Goal: Task Accomplishment & Management: Complete application form

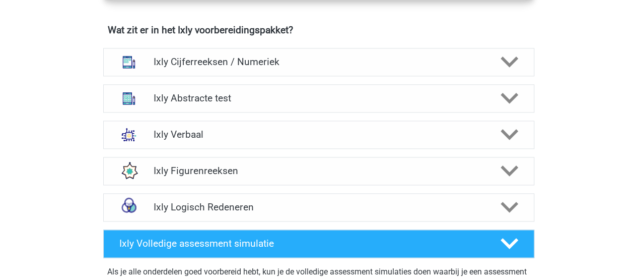
scroll to position [868, 0]
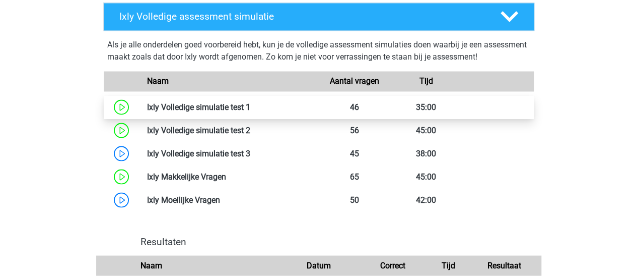
click at [250, 104] on link at bounding box center [250, 107] width 0 height 10
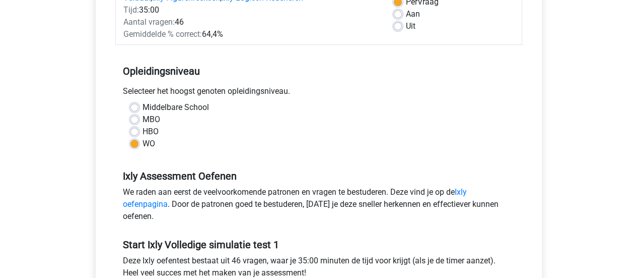
scroll to position [160, 0]
click at [398, 18] on div "Aan" at bounding box center [454, 14] width 120 height 12
click at [406, 12] on label "Aan" at bounding box center [413, 14] width 14 height 12
click at [397, 12] on input "Aan" at bounding box center [398, 13] width 8 height 10
radio input "true"
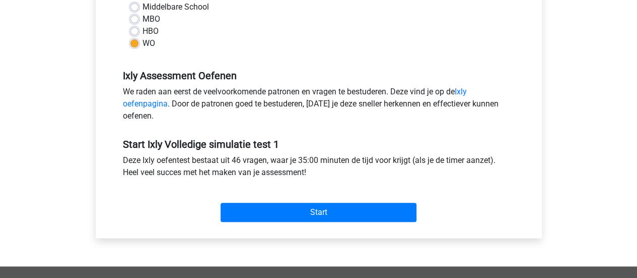
scroll to position [237, 0]
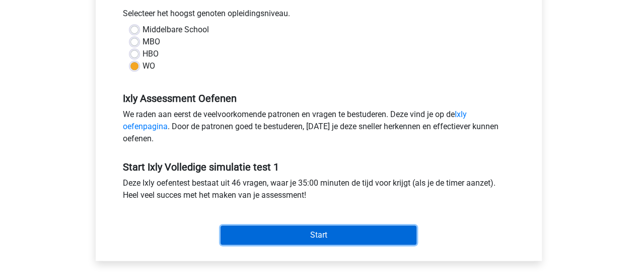
click at [351, 234] on input "Start" at bounding box center [319, 234] width 196 height 19
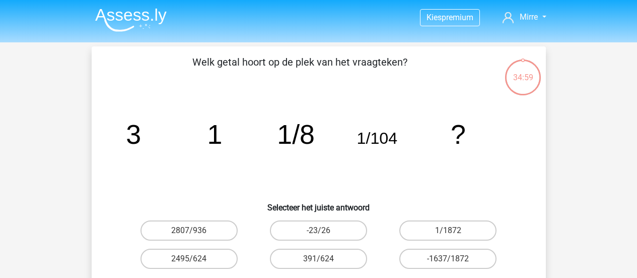
scroll to position [50, 0]
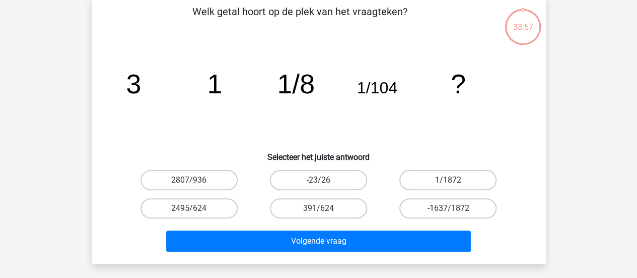
click at [190, 182] on input "2807/936" at bounding box center [192, 183] width 7 height 7
radio input "true"
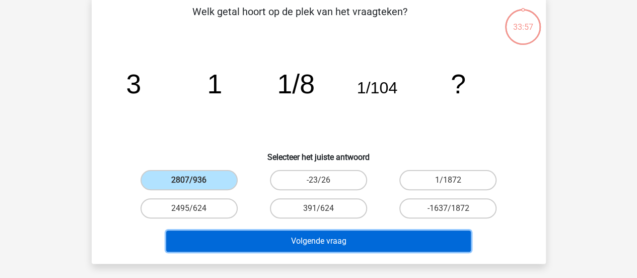
click at [307, 235] on button "Volgende vraag" at bounding box center [318, 240] width 305 height 21
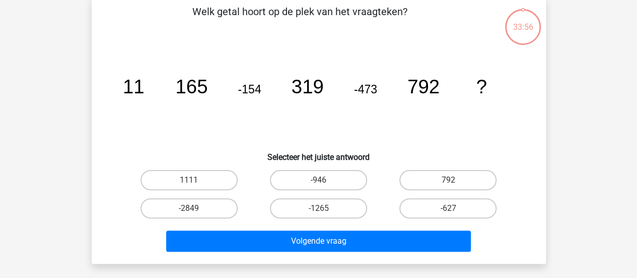
scroll to position [46, 0]
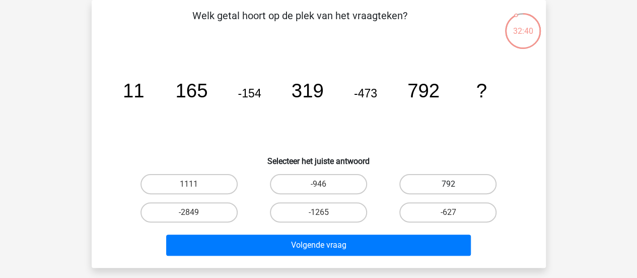
click at [453, 177] on label "792" at bounding box center [447, 184] width 97 height 20
click at [453, 184] on input "792" at bounding box center [451, 187] width 7 height 7
radio input "true"
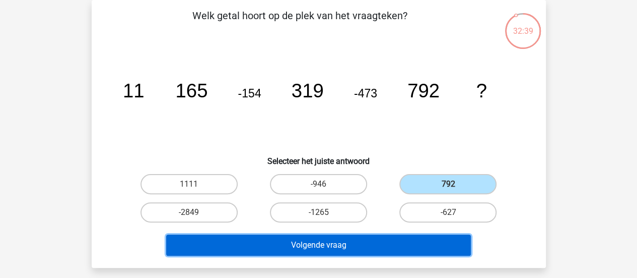
click at [332, 244] on button "Volgende vraag" at bounding box center [318, 244] width 305 height 21
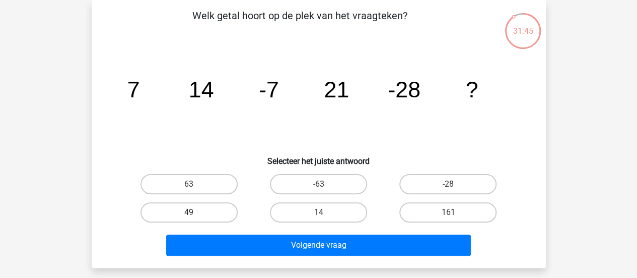
click at [216, 214] on label "49" at bounding box center [189, 212] width 97 height 20
click at [195, 214] on input "49" at bounding box center [192, 215] width 7 height 7
radio input "true"
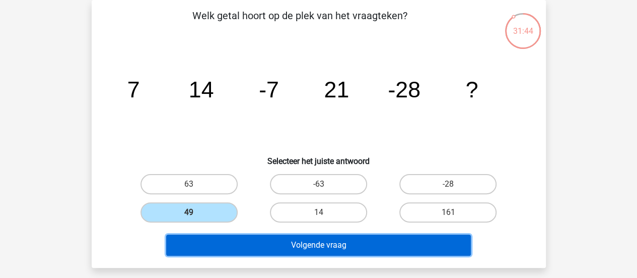
click at [344, 247] on button "Volgende vraag" at bounding box center [318, 244] width 305 height 21
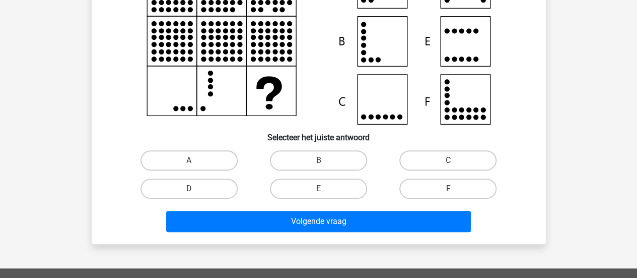
scroll to position [136, 0]
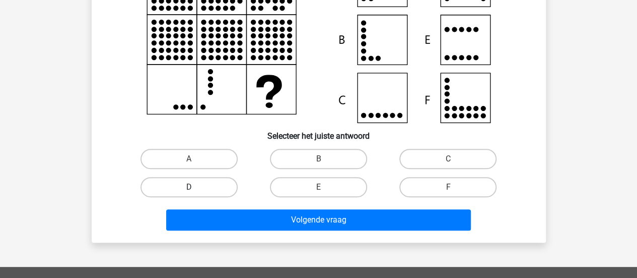
click at [212, 184] on label "D" at bounding box center [189, 187] width 97 height 20
click at [195, 187] on input "D" at bounding box center [192, 190] width 7 height 7
radio input "true"
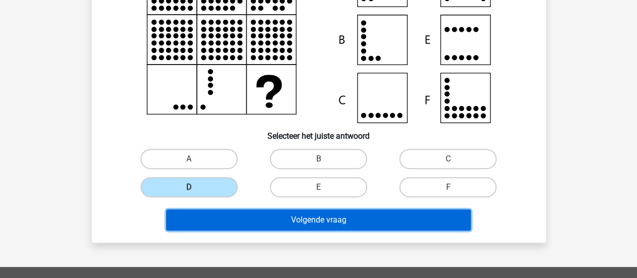
click at [303, 218] on button "Volgende vraag" at bounding box center [318, 219] width 305 height 21
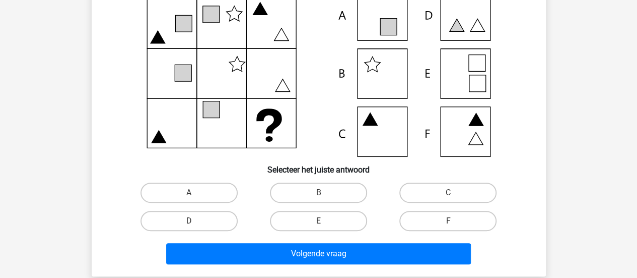
scroll to position [103, 0]
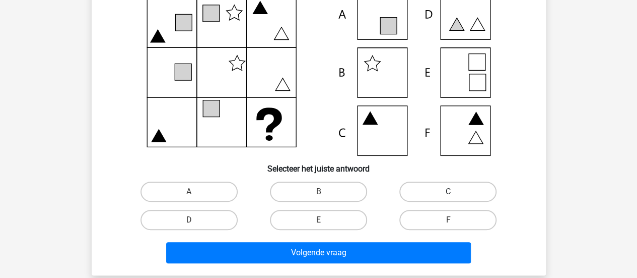
click at [424, 187] on label "C" at bounding box center [447, 191] width 97 height 20
click at [448, 191] on input "C" at bounding box center [451, 194] width 7 height 7
radio input "true"
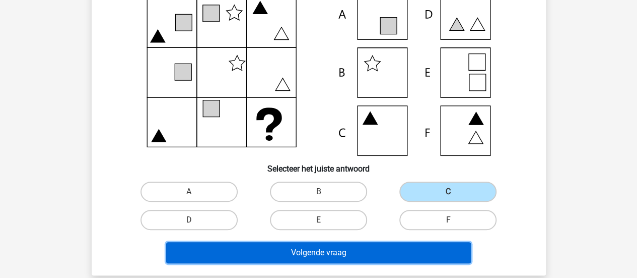
click at [359, 250] on button "Volgende vraag" at bounding box center [318, 252] width 305 height 21
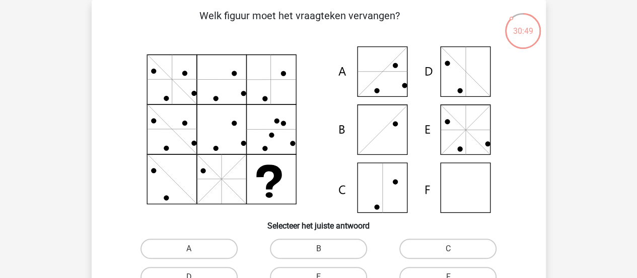
scroll to position [133, 0]
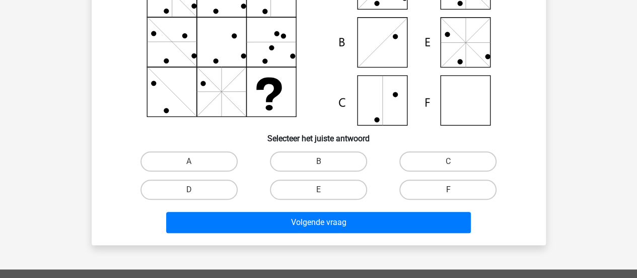
click at [467, 192] on label "F" at bounding box center [447, 189] width 97 height 20
click at [455, 192] on input "F" at bounding box center [451, 192] width 7 height 7
radio input "true"
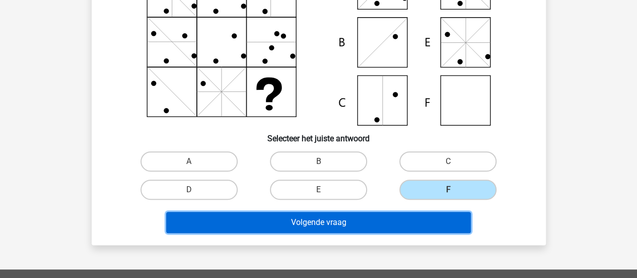
click at [398, 213] on button "Volgende vraag" at bounding box center [318, 222] width 305 height 21
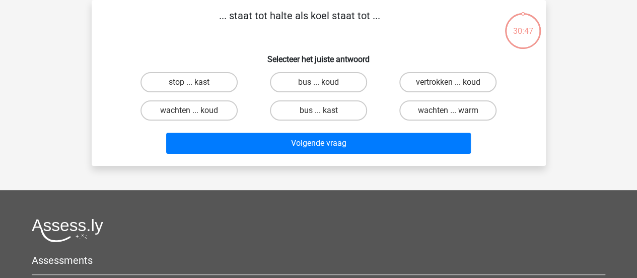
scroll to position [5, 0]
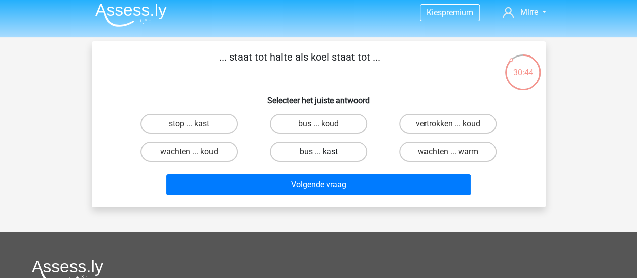
click at [341, 149] on label "bus ... kast" at bounding box center [318, 152] width 97 height 20
click at [325, 152] on input "bus ... kast" at bounding box center [321, 155] width 7 height 7
radio input "true"
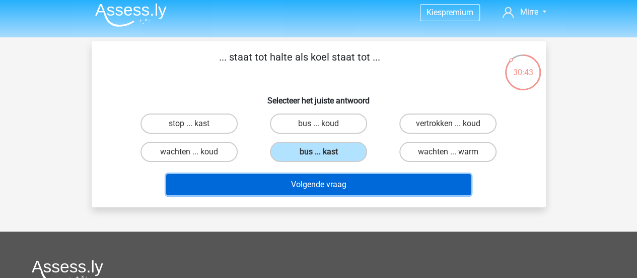
click at [338, 182] on button "Volgende vraag" at bounding box center [318, 184] width 305 height 21
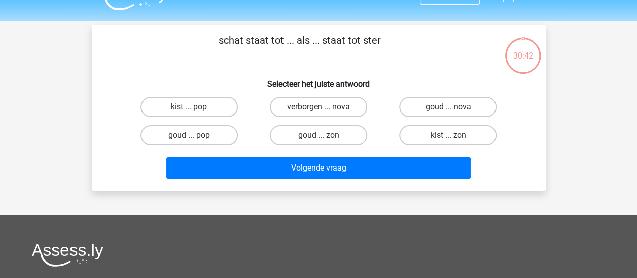
scroll to position [21, 0]
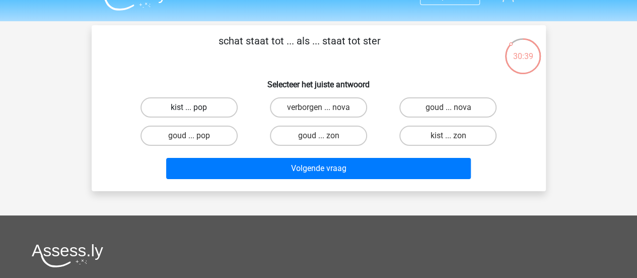
click at [192, 98] on label "kist ... pop" at bounding box center [189, 107] width 97 height 20
click at [192, 107] on input "kist ... pop" at bounding box center [192, 110] width 7 height 7
radio input "true"
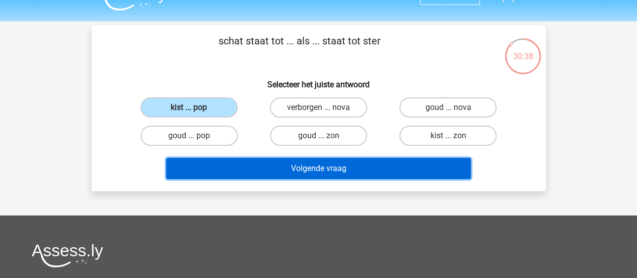
click at [344, 170] on button "Volgende vraag" at bounding box center [318, 168] width 305 height 21
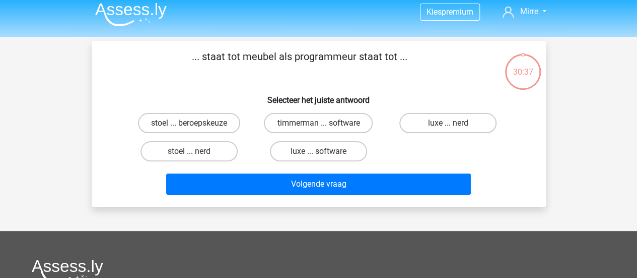
scroll to position [2, 0]
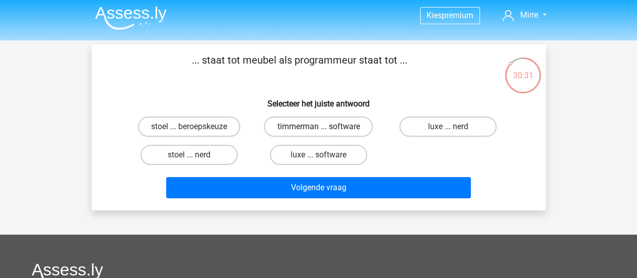
click at [342, 129] on label "timmerman ... software" at bounding box center [318, 126] width 109 height 20
click at [325, 129] on input "timmerman ... software" at bounding box center [321, 129] width 7 height 7
radio input "true"
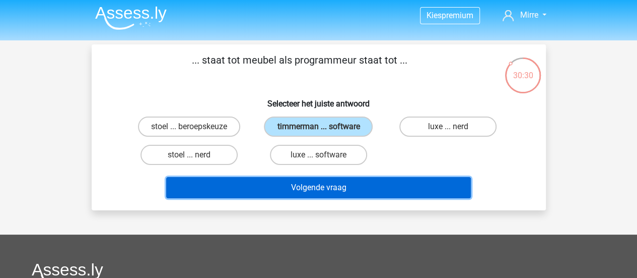
click at [340, 195] on button "Volgende vraag" at bounding box center [318, 187] width 305 height 21
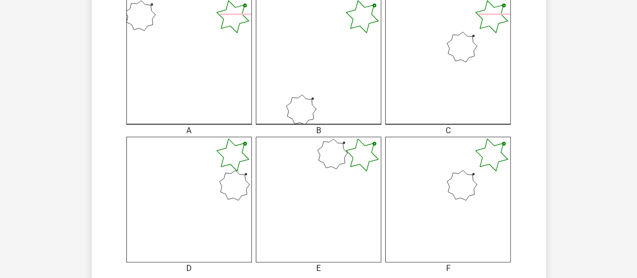
scroll to position [286, 0]
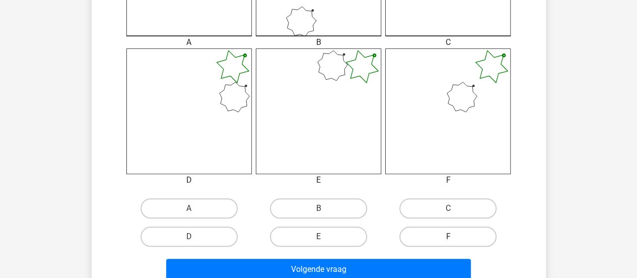
click at [439, 236] on label "F" at bounding box center [447, 236] width 97 height 20
click at [448, 236] on input "F" at bounding box center [451, 239] width 7 height 7
radio input "true"
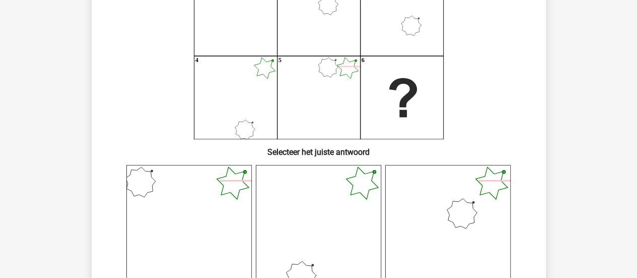
scroll to position [0, 0]
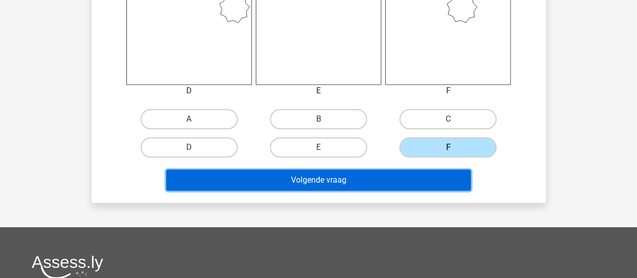
click at [412, 177] on button "Volgende vraag" at bounding box center [318, 179] width 305 height 21
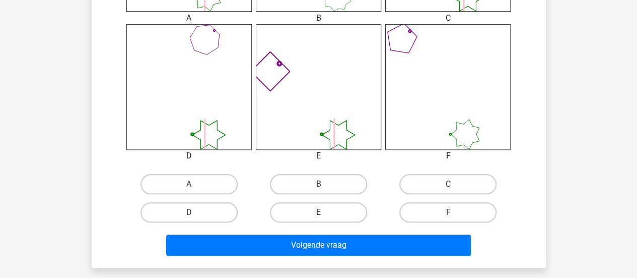
scroll to position [403, 0]
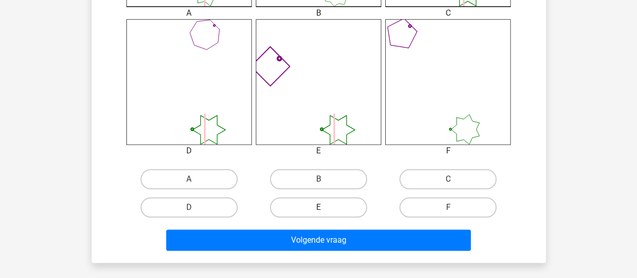
click at [313, 202] on label "E" at bounding box center [318, 207] width 97 height 20
click at [318, 207] on input "E" at bounding box center [321, 210] width 7 height 7
radio input "true"
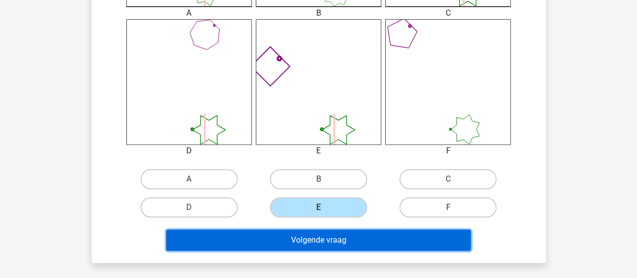
click at [317, 240] on button "Volgende vraag" at bounding box center [318, 239] width 305 height 21
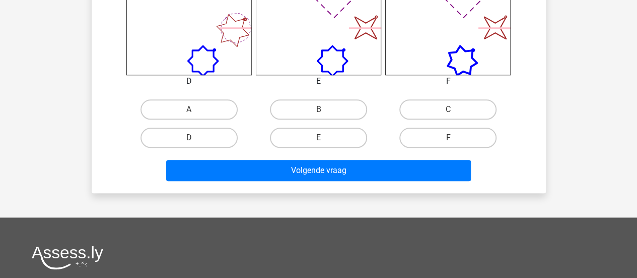
scroll to position [474, 0]
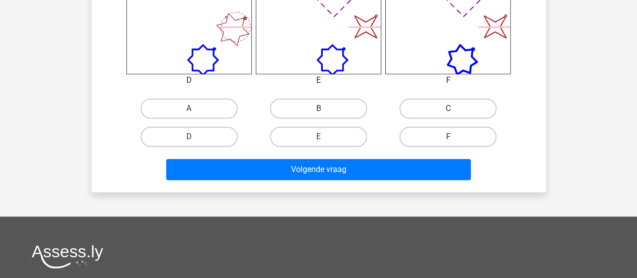
click at [446, 110] on label "C" at bounding box center [447, 108] width 97 height 20
click at [448, 110] on input "C" at bounding box center [451, 111] width 7 height 7
radio input "true"
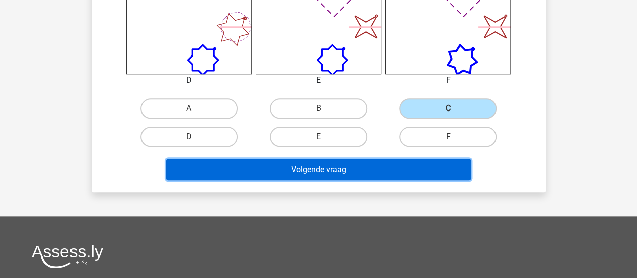
click at [381, 163] on button "Volgende vraag" at bounding box center [318, 169] width 305 height 21
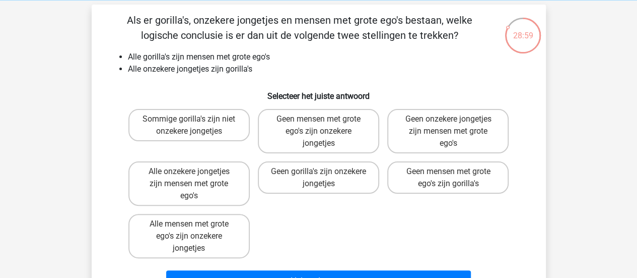
scroll to position [41, 0]
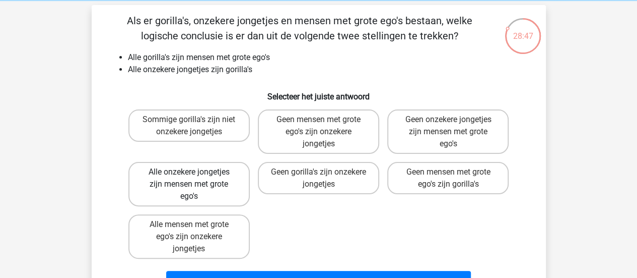
click at [211, 194] on label "Alle onzekere jongetjes zijn mensen met grote ego's" at bounding box center [188, 184] width 121 height 44
click at [195, 178] on input "Alle onzekere jongetjes zijn mensen met grote ego's" at bounding box center [192, 175] width 7 height 7
radio input "true"
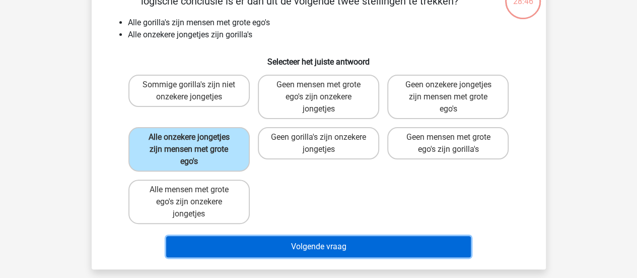
click at [350, 242] on button "Volgende vraag" at bounding box center [318, 246] width 305 height 21
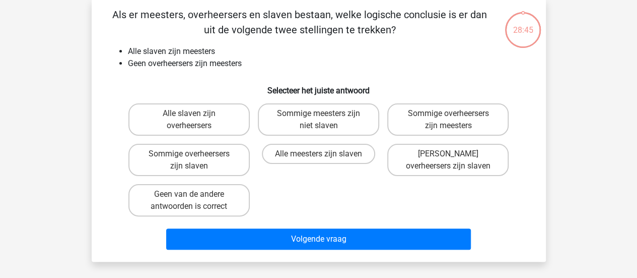
scroll to position [46, 0]
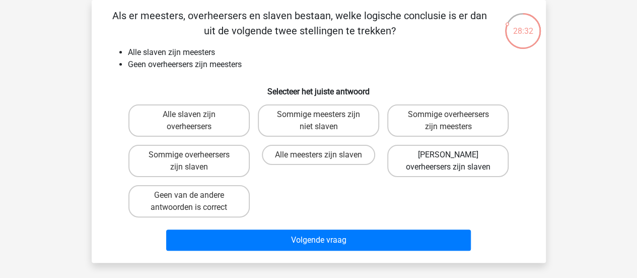
click at [464, 161] on label "Geen overheersers zijn slaven" at bounding box center [447, 161] width 121 height 32
click at [455, 161] on input "Geen overheersers zijn slaven" at bounding box center [451, 158] width 7 height 7
radio input "true"
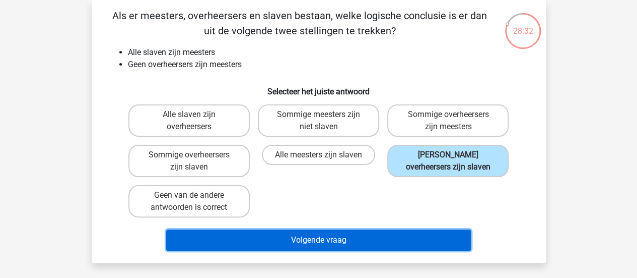
click at [369, 244] on button "Volgende vraag" at bounding box center [318, 239] width 305 height 21
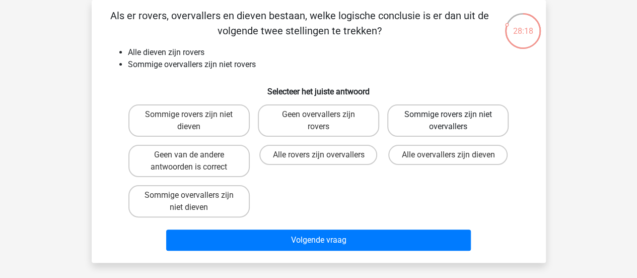
click at [465, 115] on label "Sommige rovers zijn niet overvallers" at bounding box center [447, 120] width 121 height 32
click at [455, 115] on input "Sommige rovers zijn niet overvallers" at bounding box center [451, 117] width 7 height 7
radio input "true"
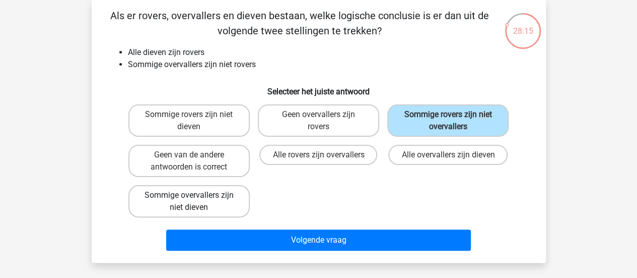
click at [228, 204] on label "Sommige overvallers zijn niet dieven" at bounding box center [188, 201] width 121 height 32
click at [195, 201] on input "Sommige overvallers zijn niet dieven" at bounding box center [192, 198] width 7 height 7
radio input "true"
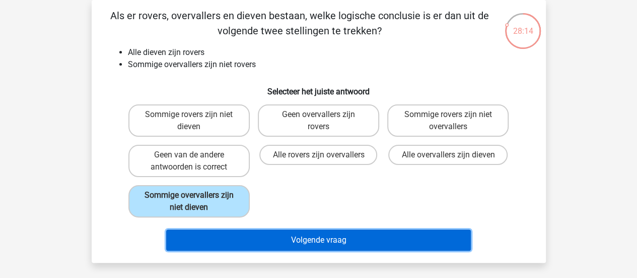
click at [324, 245] on button "Volgende vraag" at bounding box center [318, 239] width 305 height 21
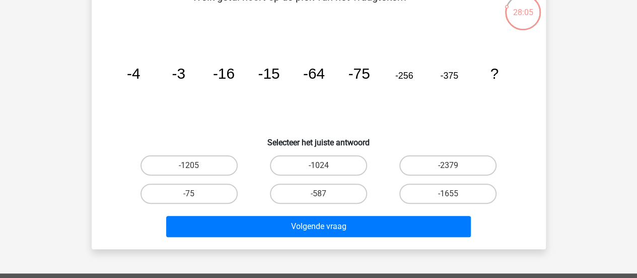
scroll to position [64, 0]
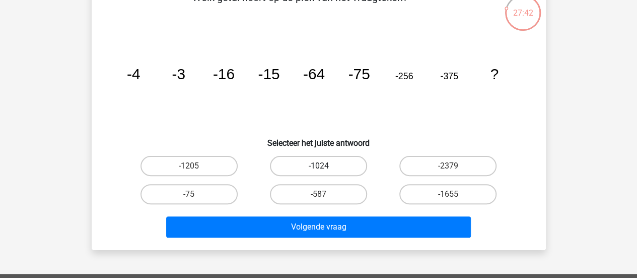
click at [350, 164] on label "-1024" at bounding box center [318, 166] width 97 height 20
click at [325, 166] on input "-1024" at bounding box center [321, 169] width 7 height 7
radio input "true"
click at [325, 248] on div "Welk getal hoort op de plek van het vraagteken? image/svg+xml -4 -3 -16 -15 -64…" at bounding box center [319, 115] width 454 height 267
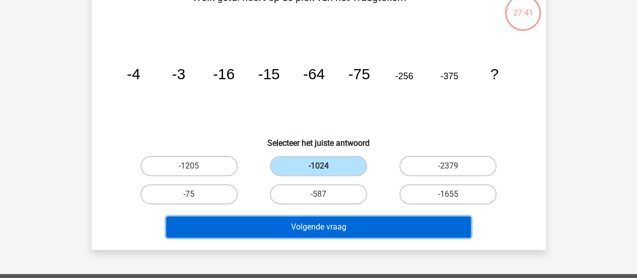
click at [316, 223] on button "Volgende vraag" at bounding box center [318, 226] width 305 height 21
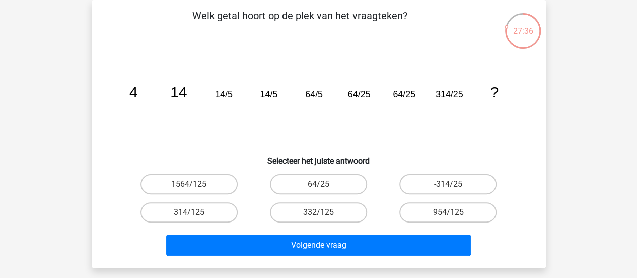
scroll to position [59, 0]
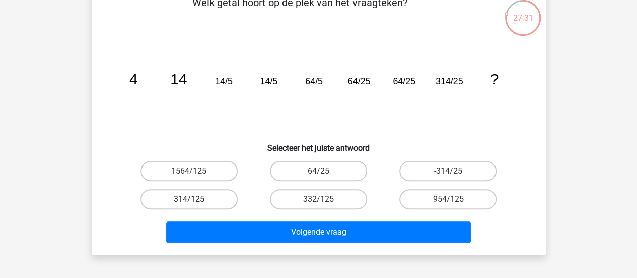
click at [181, 196] on label "314/125" at bounding box center [189, 199] width 97 height 20
click at [189, 199] on input "314/125" at bounding box center [192, 202] width 7 height 7
radio input "true"
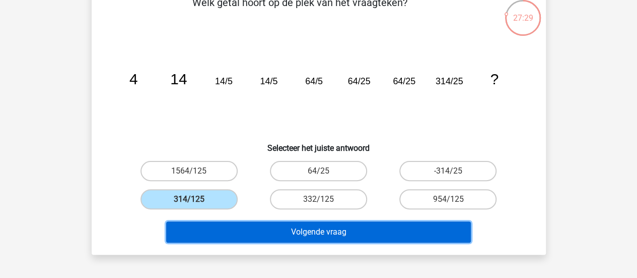
click at [286, 228] on button "Volgende vraag" at bounding box center [318, 231] width 305 height 21
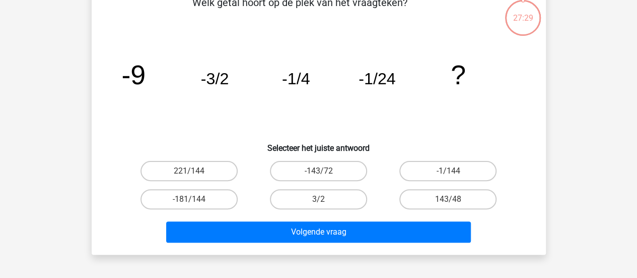
scroll to position [46, 0]
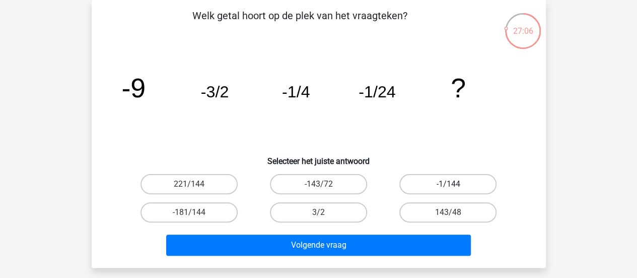
click at [457, 183] on label "-1/144" at bounding box center [447, 184] width 97 height 20
click at [455, 184] on input "-1/144" at bounding box center [451, 187] width 7 height 7
radio input "true"
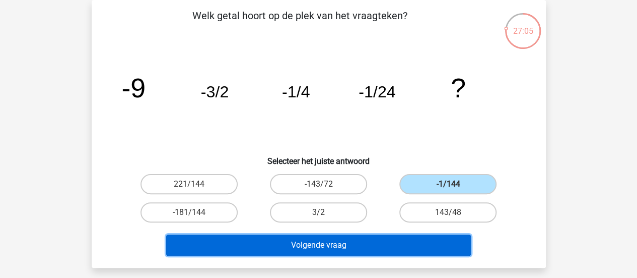
click at [378, 243] on button "Volgende vraag" at bounding box center [318, 244] width 305 height 21
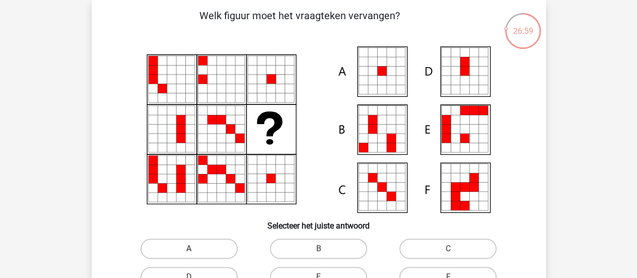
click at [207, 241] on label "A" at bounding box center [189, 248] width 97 height 20
click at [195, 248] on input "A" at bounding box center [192, 251] width 7 height 7
radio input "true"
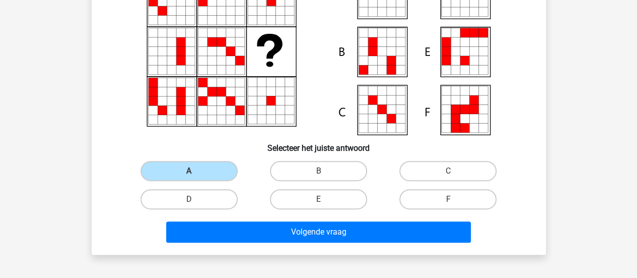
scroll to position [125, 0]
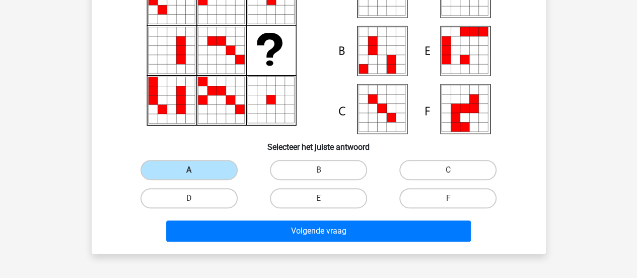
click at [374, 219] on div "Volgende vraag" at bounding box center [319, 228] width 422 height 33
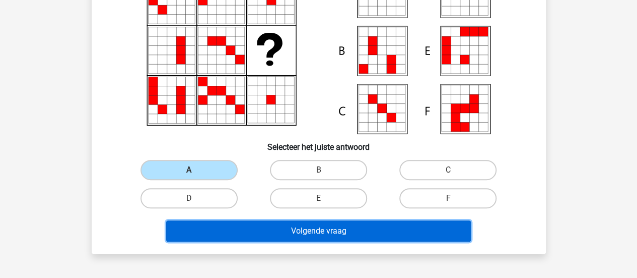
click at [360, 226] on button "Volgende vraag" at bounding box center [318, 230] width 305 height 21
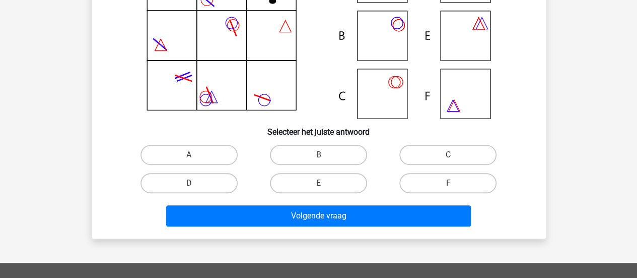
scroll to position [143, 0]
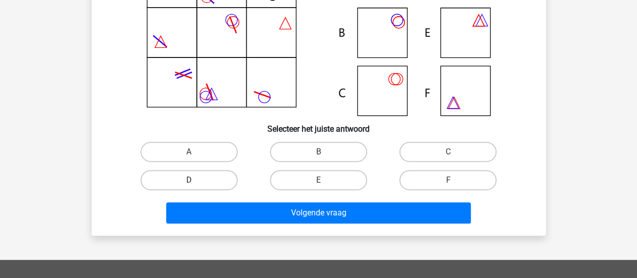
click at [220, 175] on label "D" at bounding box center [189, 180] width 97 height 20
click at [195, 180] on input "D" at bounding box center [192, 183] width 7 height 7
radio input "true"
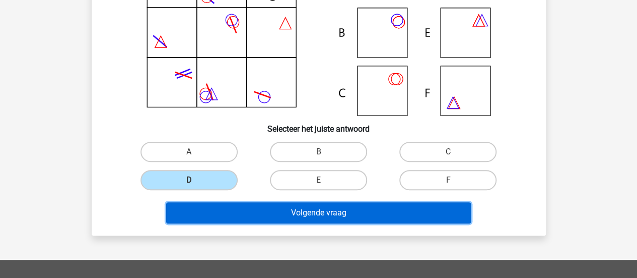
click at [306, 219] on button "Volgende vraag" at bounding box center [318, 212] width 305 height 21
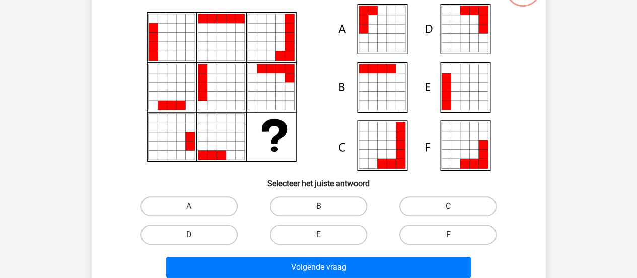
scroll to position [91, 0]
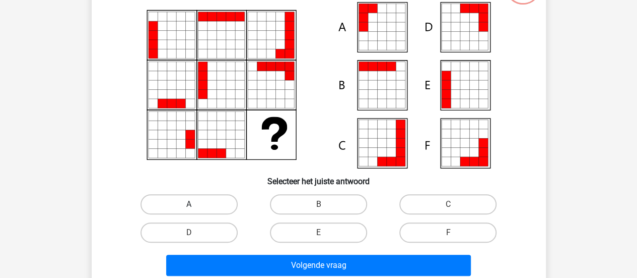
click at [201, 194] on label "A" at bounding box center [189, 204] width 97 height 20
click at [195, 204] on input "A" at bounding box center [192, 207] width 7 height 7
radio input "true"
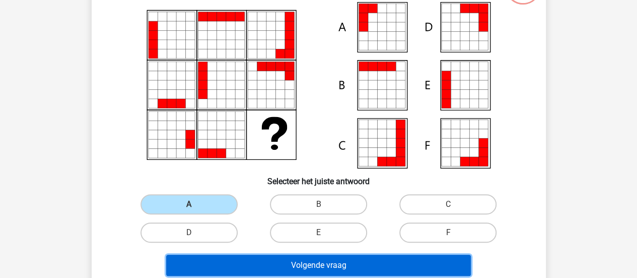
click at [308, 260] on button "Volgende vraag" at bounding box center [318, 264] width 305 height 21
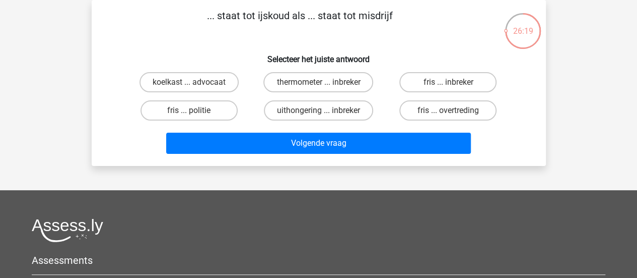
scroll to position [23, 0]
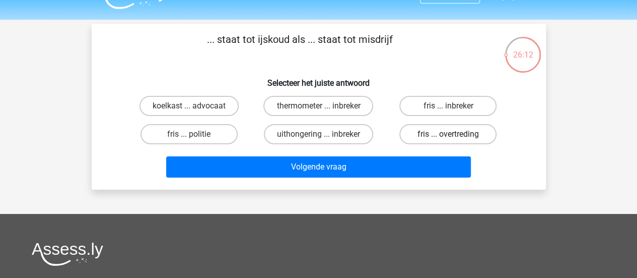
click at [455, 139] on label "fris ... overtreding" at bounding box center [447, 134] width 97 height 20
click at [455, 139] on input "fris ... overtreding" at bounding box center [451, 137] width 7 height 7
radio input "true"
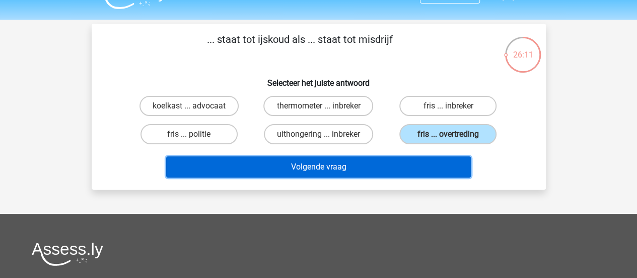
click at [367, 167] on button "Volgende vraag" at bounding box center [318, 166] width 305 height 21
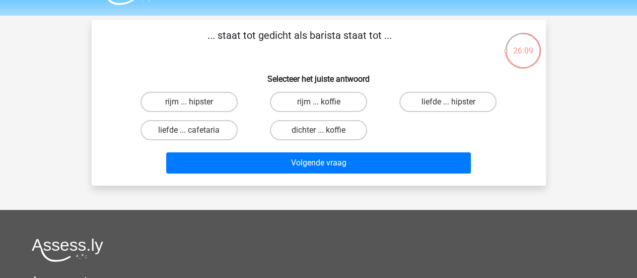
scroll to position [26, 0]
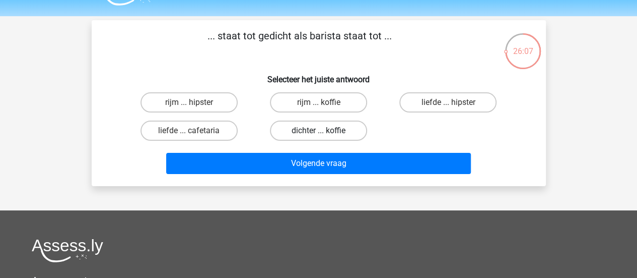
click at [350, 128] on label "dichter ... koffie" at bounding box center [318, 130] width 97 height 20
click at [325, 130] on input "dichter ... koffie" at bounding box center [321, 133] width 7 height 7
radio input "true"
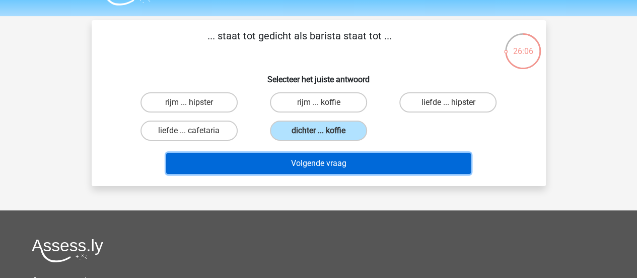
click at [345, 166] on button "Volgende vraag" at bounding box center [318, 163] width 305 height 21
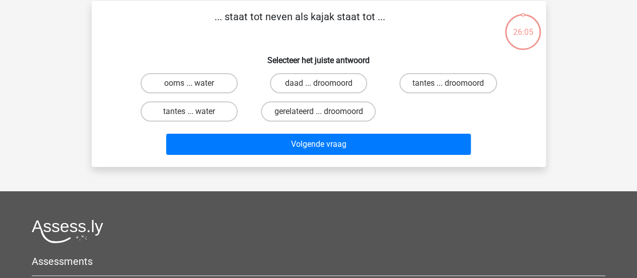
scroll to position [46, 0]
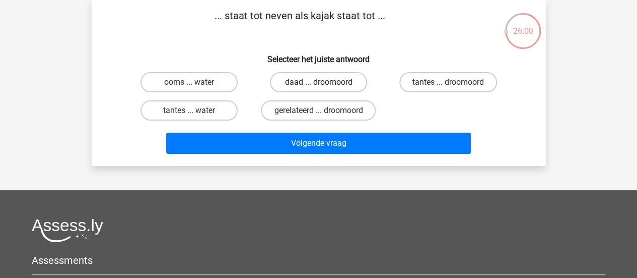
click at [336, 82] on label "daad ... droomoord" at bounding box center [318, 82] width 97 height 20
click at [325, 82] on input "daad ... droomoord" at bounding box center [321, 85] width 7 height 7
radio input "true"
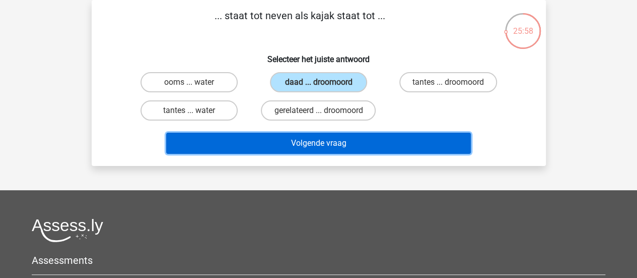
click at [301, 140] on button "Volgende vraag" at bounding box center [318, 142] width 305 height 21
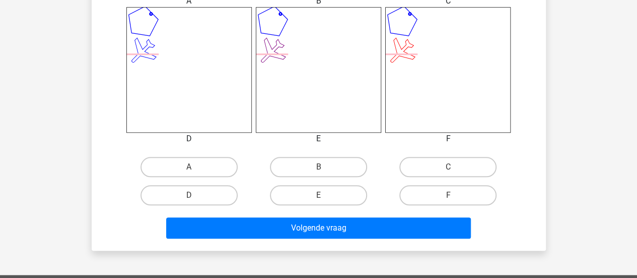
scroll to position [416, 0]
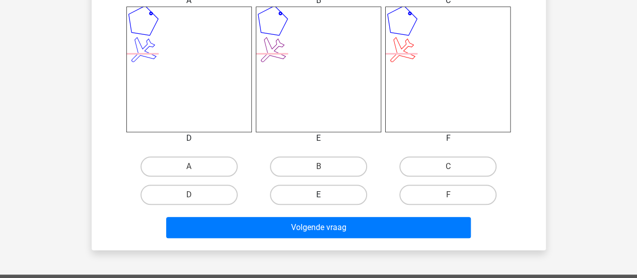
click at [323, 185] on label "E" at bounding box center [318, 194] width 97 height 20
click at [323, 194] on input "E" at bounding box center [321, 197] width 7 height 7
radio input "true"
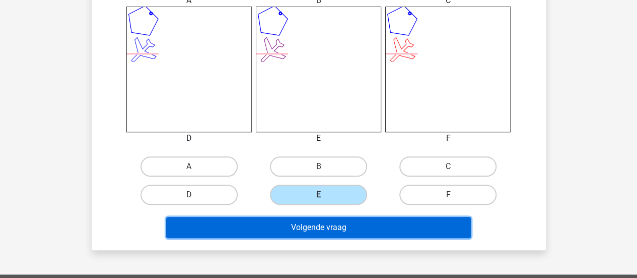
click at [341, 229] on button "Volgende vraag" at bounding box center [318, 227] width 305 height 21
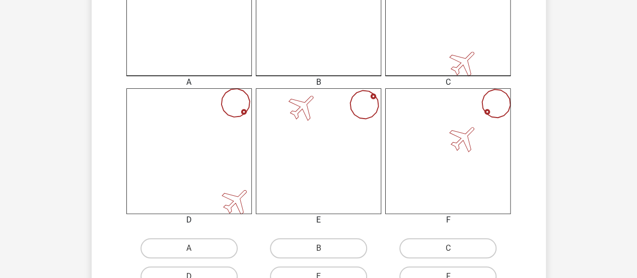
scroll to position [425, 0]
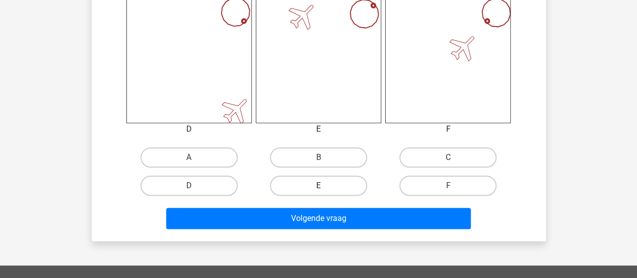
click at [317, 185] on label "E" at bounding box center [318, 185] width 97 height 20
click at [318, 185] on input "E" at bounding box center [321, 188] width 7 height 7
radio input "true"
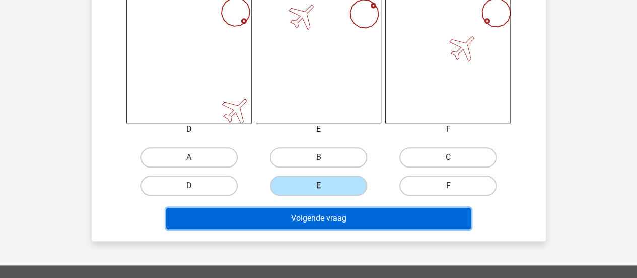
click at [321, 218] on button "Volgende vraag" at bounding box center [318, 218] width 305 height 21
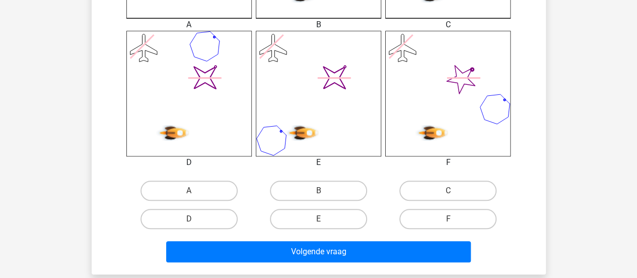
scroll to position [393, 0]
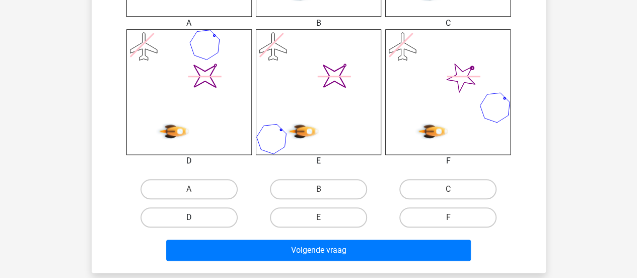
click at [203, 209] on label "D" at bounding box center [189, 217] width 97 height 20
click at [195, 217] on input "D" at bounding box center [192, 220] width 7 height 7
radio input "true"
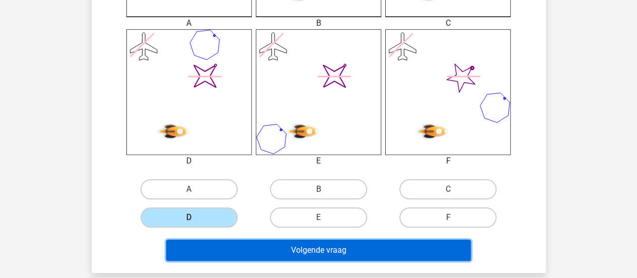
click at [324, 252] on button "Volgende vraag" at bounding box center [318, 249] width 305 height 21
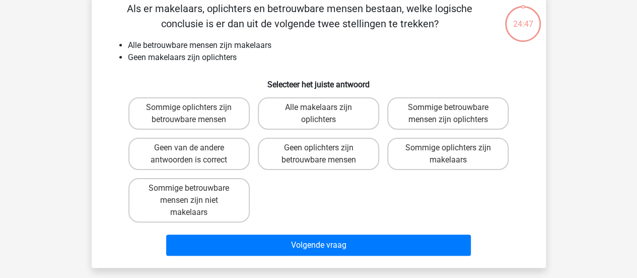
scroll to position [46, 0]
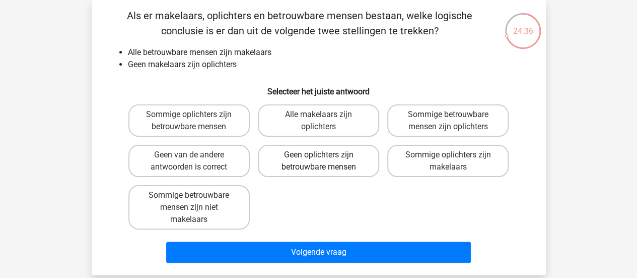
click at [338, 162] on label "Geen oplichters zijn betrouwbare mensen" at bounding box center [318, 161] width 121 height 32
click at [325, 161] on input "Geen oplichters zijn betrouwbare mensen" at bounding box center [321, 158] width 7 height 7
radio input "true"
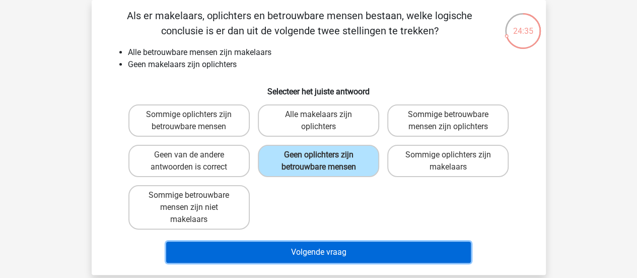
click at [365, 251] on button "Volgende vraag" at bounding box center [318, 251] width 305 height 21
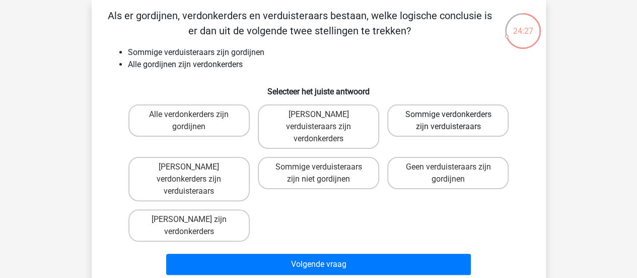
click at [441, 112] on label "Sommige verdonkerders zijn verduisteraars" at bounding box center [447, 120] width 121 height 32
click at [448, 114] on input "Sommige verdonkerders zijn verduisteraars" at bounding box center [451, 117] width 7 height 7
radio input "true"
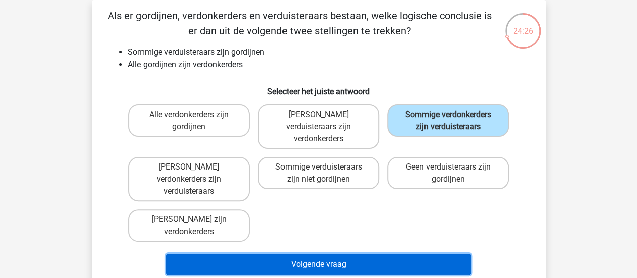
click at [342, 253] on button "Volgende vraag" at bounding box center [318, 263] width 305 height 21
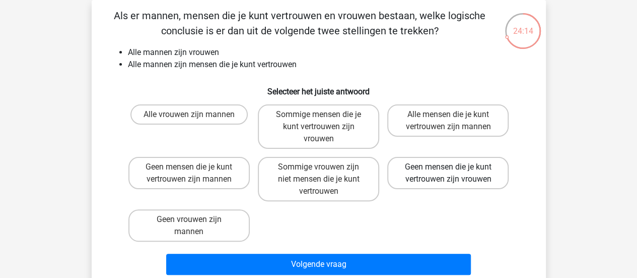
click at [458, 171] on label "Geen mensen die je kunt vertrouwen zijn vrouwen" at bounding box center [447, 173] width 121 height 32
click at [455, 171] on input "Geen mensen die je kunt vertrouwen zijn vrouwen" at bounding box center [451, 170] width 7 height 7
radio input "true"
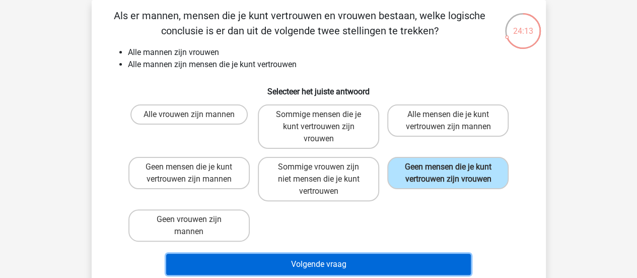
click at [384, 258] on button "Volgende vraag" at bounding box center [318, 263] width 305 height 21
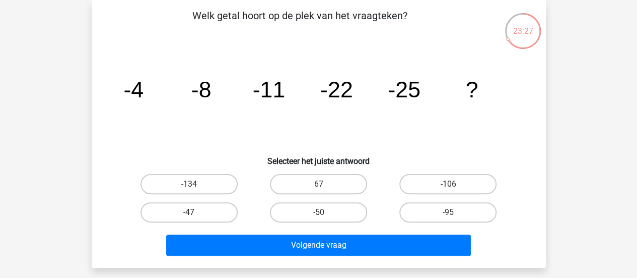
click at [202, 213] on label "-47" at bounding box center [189, 212] width 97 height 20
click at [195, 213] on input "-47" at bounding box center [192, 215] width 7 height 7
radio input "true"
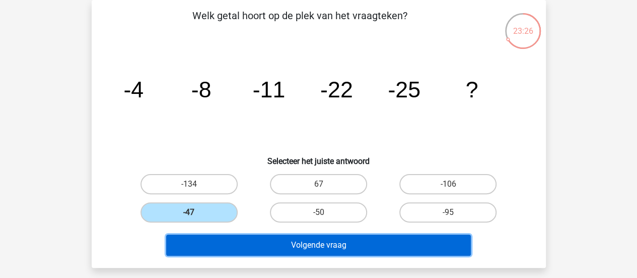
click at [295, 251] on button "Volgende vraag" at bounding box center [318, 244] width 305 height 21
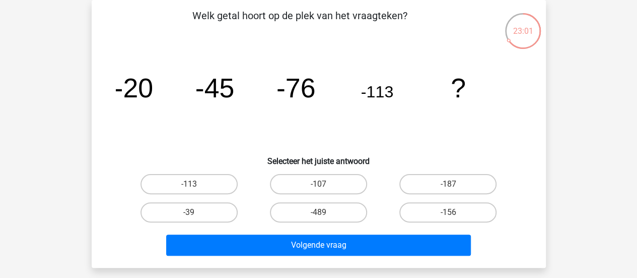
click at [454, 212] on input "-156" at bounding box center [451, 215] width 7 height 7
radio input "true"
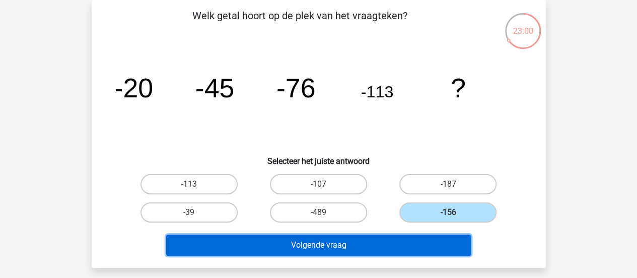
click at [424, 239] on button "Volgende vraag" at bounding box center [318, 244] width 305 height 21
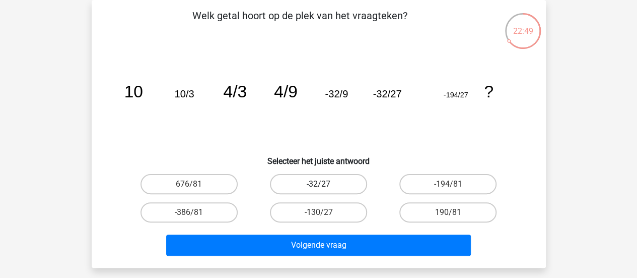
click at [348, 181] on label "-32/27" at bounding box center [318, 184] width 97 height 20
click at [325, 184] on input "-32/27" at bounding box center [321, 187] width 7 height 7
radio input "true"
click at [474, 183] on label "-194/81" at bounding box center [447, 184] width 97 height 20
click at [455, 184] on input "-194/81" at bounding box center [451, 187] width 7 height 7
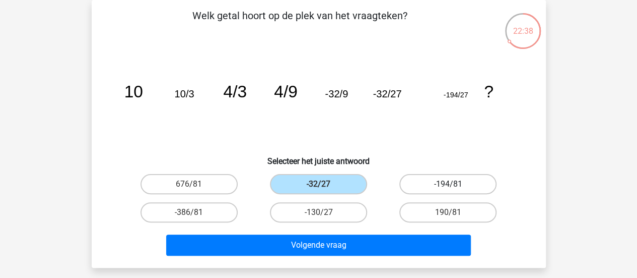
radio input "true"
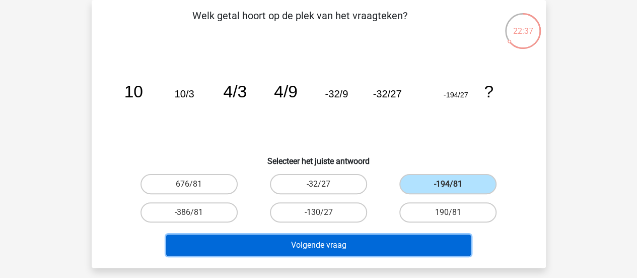
click at [369, 242] on button "Volgende vraag" at bounding box center [318, 244] width 305 height 21
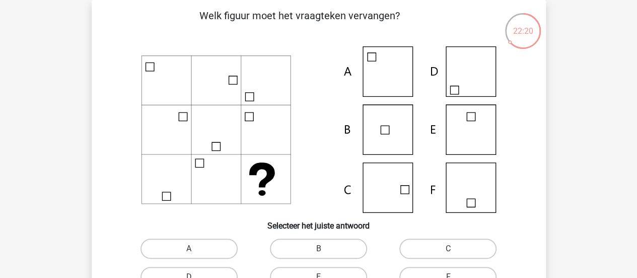
scroll to position [132, 0]
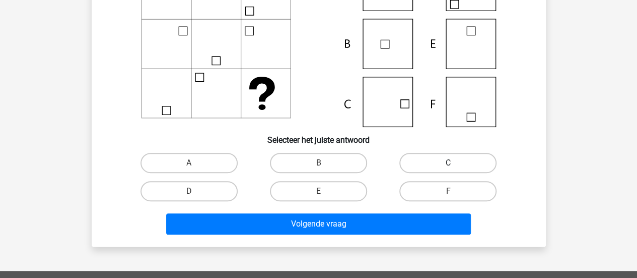
click at [439, 158] on label "C" at bounding box center [447, 163] width 97 height 20
click at [448, 163] on input "C" at bounding box center [451, 166] width 7 height 7
radio input "true"
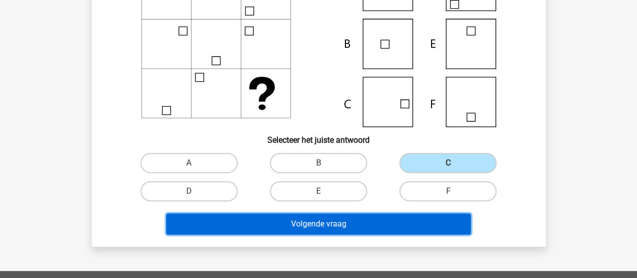
click at [377, 216] on button "Volgende vraag" at bounding box center [318, 223] width 305 height 21
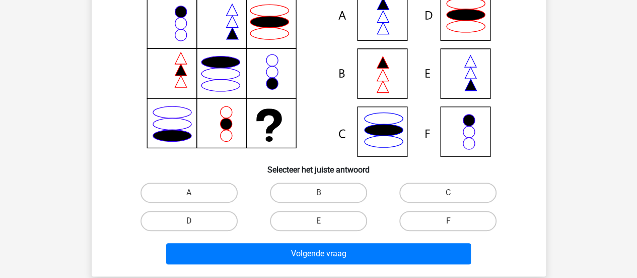
scroll to position [103, 0]
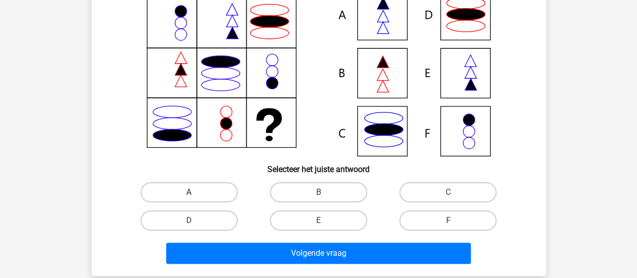
click at [187, 188] on label "A" at bounding box center [189, 192] width 97 height 20
click at [189, 192] on input "A" at bounding box center [192, 195] width 7 height 7
radio input "true"
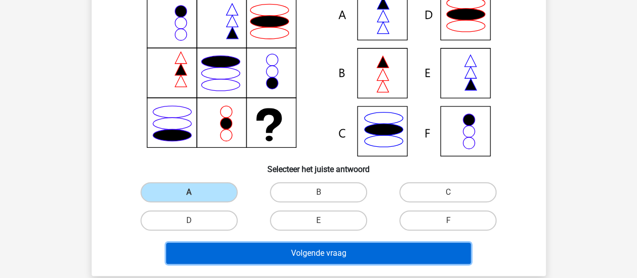
click at [375, 247] on button "Volgende vraag" at bounding box center [318, 252] width 305 height 21
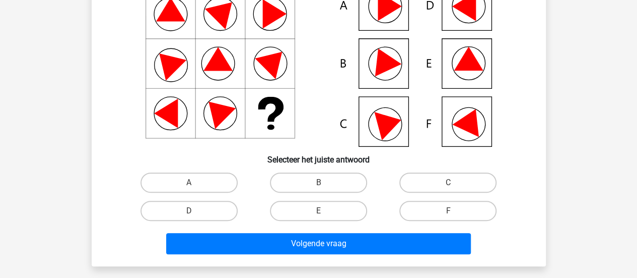
scroll to position [115, 0]
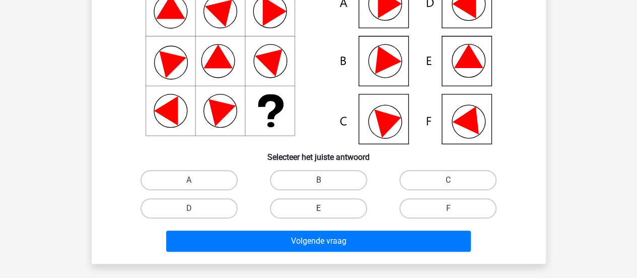
click at [316, 205] on label "E" at bounding box center [318, 208] width 97 height 20
click at [318, 208] on input "E" at bounding box center [321, 211] width 7 height 7
radio input "true"
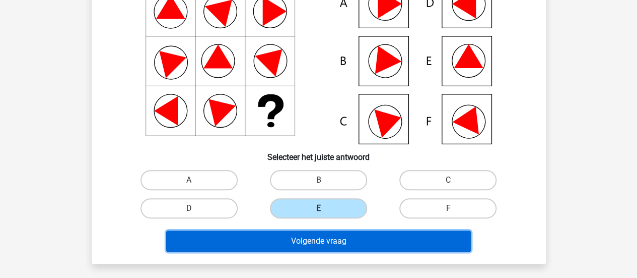
click at [333, 243] on button "Volgende vraag" at bounding box center [318, 240] width 305 height 21
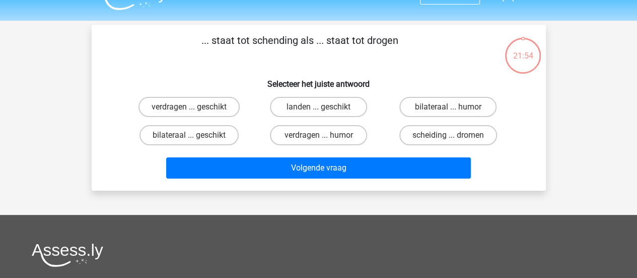
scroll to position [21, 0]
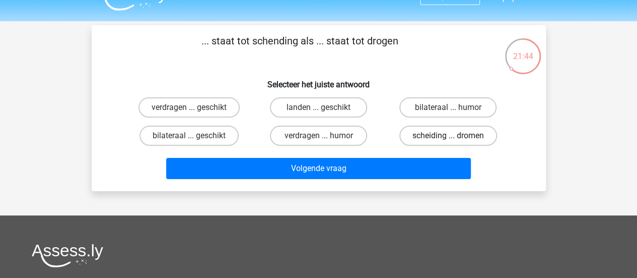
click at [465, 133] on label "scheiding ... dromen" at bounding box center [448, 135] width 98 height 20
click at [455, 135] on input "scheiding ... dromen" at bounding box center [451, 138] width 7 height 7
radio input "true"
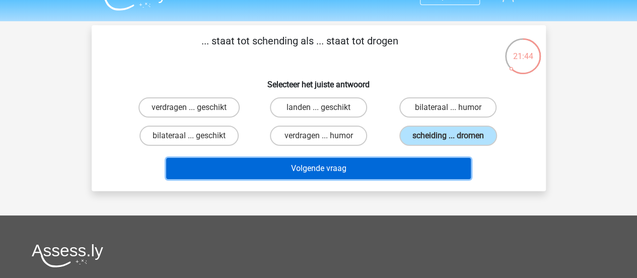
click at [409, 171] on button "Volgende vraag" at bounding box center [318, 168] width 305 height 21
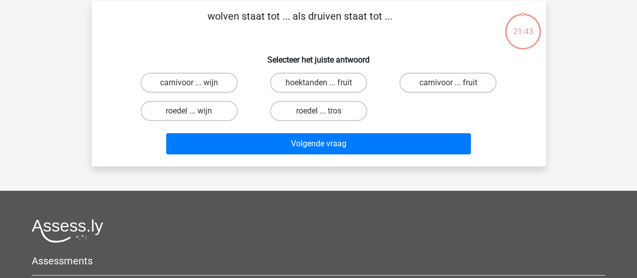
scroll to position [46, 0]
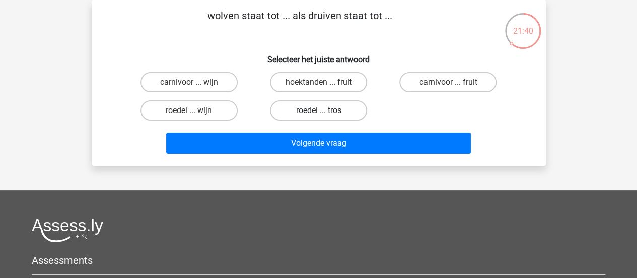
click at [307, 115] on label "roedel ... tros" at bounding box center [318, 110] width 97 height 20
click at [318, 115] on input "roedel ... tros" at bounding box center [321, 113] width 7 height 7
radio input "true"
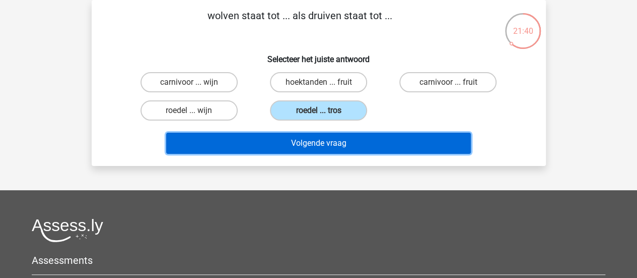
click at [307, 143] on button "Volgende vraag" at bounding box center [318, 142] width 305 height 21
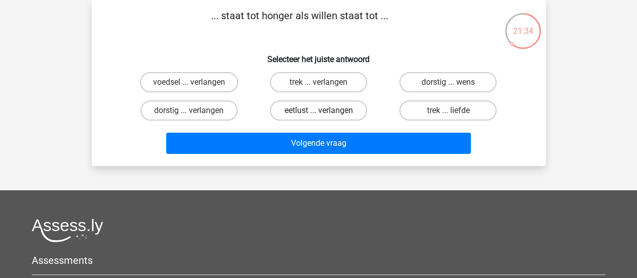
click at [326, 110] on label "eetlust ... verlangen" at bounding box center [318, 110] width 97 height 20
click at [325, 110] on input "eetlust ... verlangen" at bounding box center [321, 113] width 7 height 7
radio input "true"
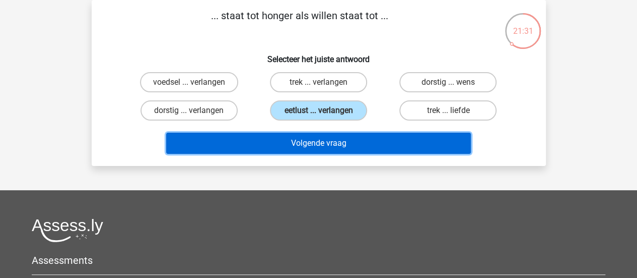
click at [326, 143] on button "Volgende vraag" at bounding box center [318, 142] width 305 height 21
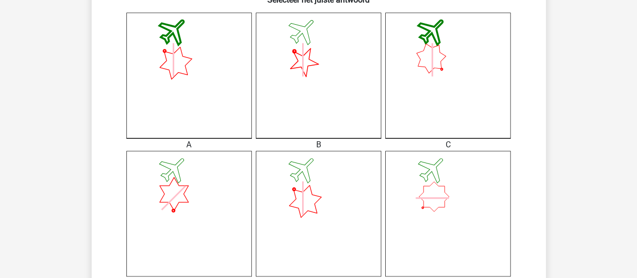
scroll to position [366, 0]
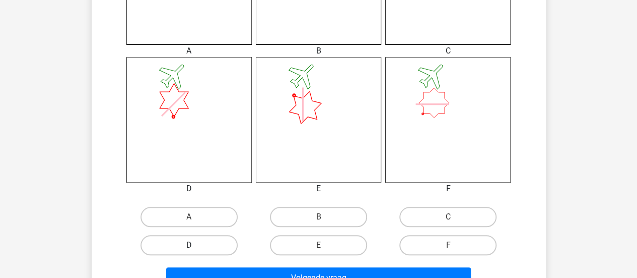
click at [207, 241] on label "D" at bounding box center [189, 245] width 97 height 20
click at [195, 245] on input "D" at bounding box center [192, 248] width 7 height 7
radio input "true"
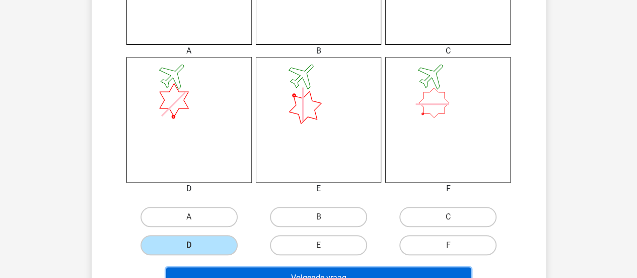
click at [277, 268] on button "Volgende vraag" at bounding box center [318, 277] width 305 height 21
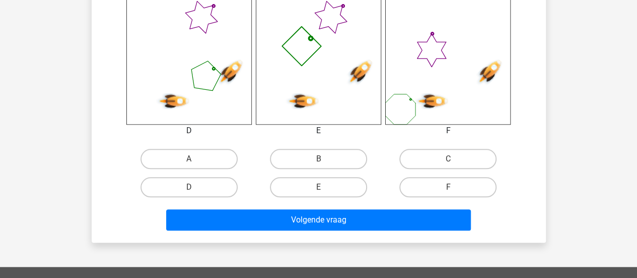
scroll to position [424, 0]
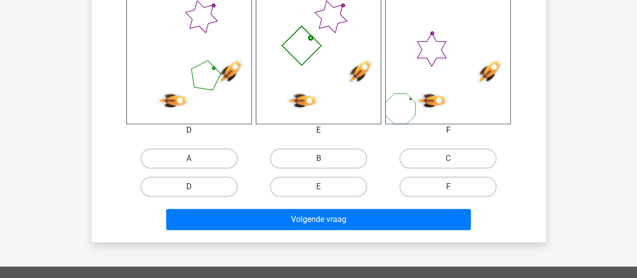
click at [207, 187] on label "D" at bounding box center [189, 186] width 97 height 20
click at [195, 187] on input "D" at bounding box center [192, 189] width 7 height 7
radio input "true"
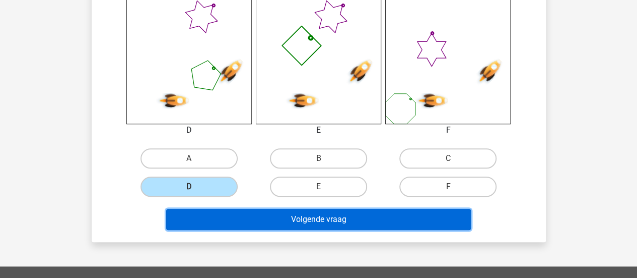
click at [272, 222] on button "Volgende vraag" at bounding box center [318, 219] width 305 height 21
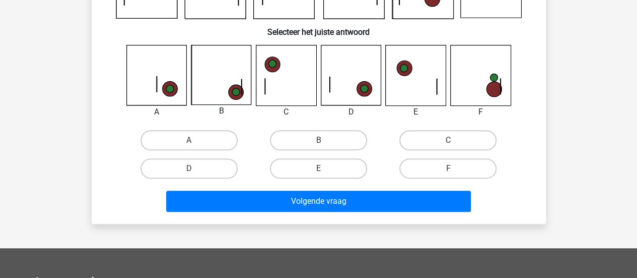
scroll to position [143, 0]
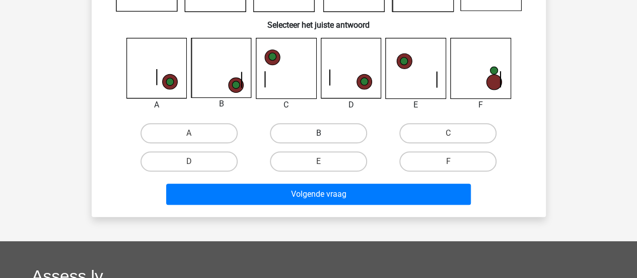
click at [338, 123] on label "B" at bounding box center [318, 133] width 97 height 20
click at [325, 133] on input "B" at bounding box center [321, 136] width 7 height 7
radio input "true"
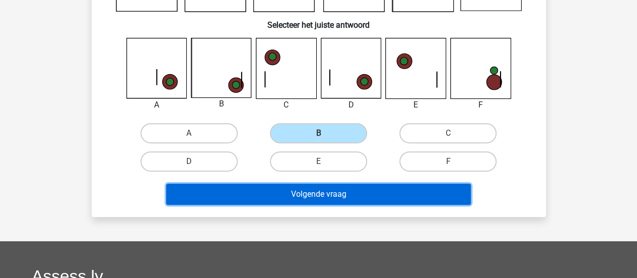
click at [335, 192] on button "Volgende vraag" at bounding box center [318, 193] width 305 height 21
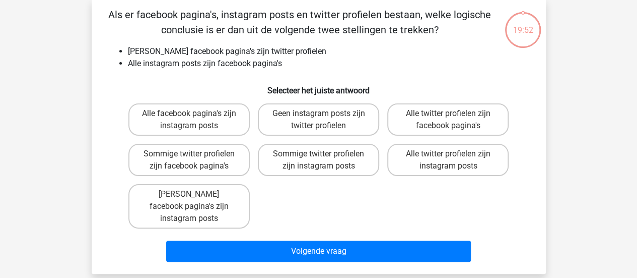
scroll to position [46, 0]
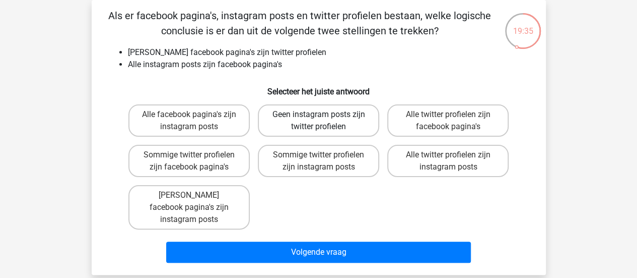
click at [332, 118] on label "Geen instagram posts zijn twitter profielen" at bounding box center [318, 120] width 121 height 32
click at [325, 118] on input "Geen instagram posts zijn twitter profielen" at bounding box center [321, 117] width 7 height 7
radio input "true"
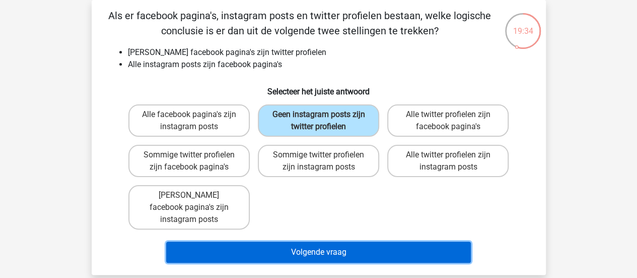
click at [331, 241] on button "Volgende vraag" at bounding box center [318, 251] width 305 height 21
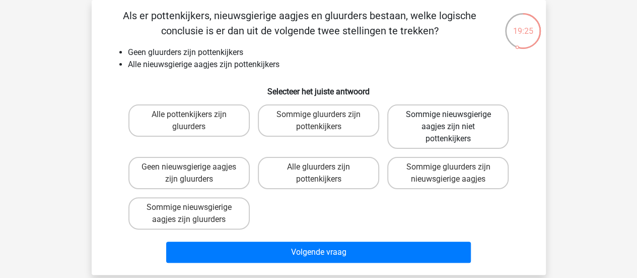
click at [482, 132] on label "Sommige nieuwsgierige aagjes zijn niet pottenkijkers" at bounding box center [447, 126] width 121 height 44
click at [455, 121] on input "Sommige nieuwsgierige aagjes zijn niet pottenkijkers" at bounding box center [451, 117] width 7 height 7
radio input "true"
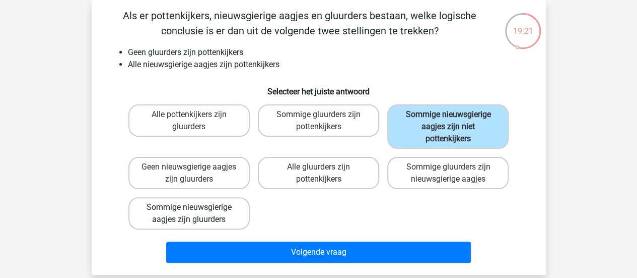
click at [228, 207] on label "Sommige nieuwsgierige aagjes zijn gluurders" at bounding box center [188, 213] width 121 height 32
click at [195, 207] on input "Sommige nieuwsgierige aagjes zijn gluurders" at bounding box center [192, 210] width 7 height 7
radio input "true"
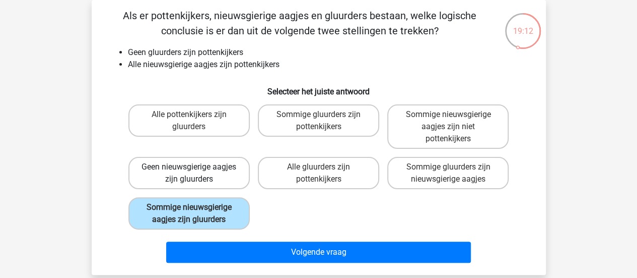
click at [201, 176] on label "Geen nieuwsgierige aagjes zijn gluurders" at bounding box center [188, 173] width 121 height 32
click at [195, 173] on input "Geen nieuwsgierige aagjes zijn gluurders" at bounding box center [192, 170] width 7 height 7
radio input "true"
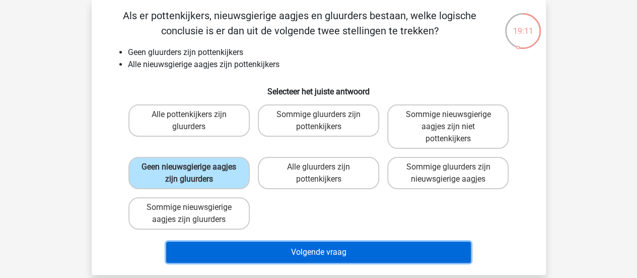
click at [334, 254] on button "Volgende vraag" at bounding box center [318, 251] width 305 height 21
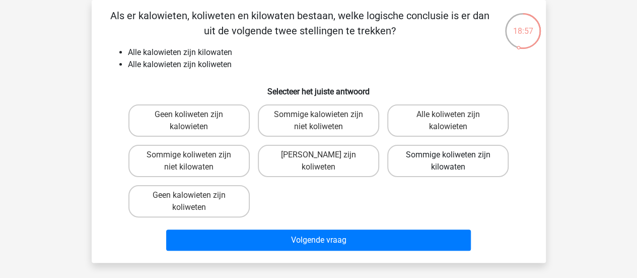
click at [479, 155] on label "Sommige koliweten zijn kilowaten" at bounding box center [447, 161] width 121 height 32
click at [455, 155] on input "Sommige koliweten zijn kilowaten" at bounding box center [451, 158] width 7 height 7
radio input "true"
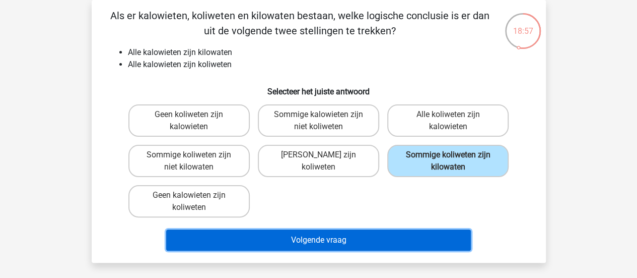
click at [342, 240] on button "Volgende vraag" at bounding box center [318, 239] width 305 height 21
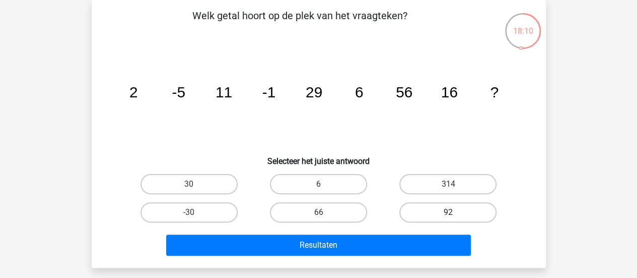
click at [476, 210] on label "92" at bounding box center [447, 212] width 97 height 20
click at [455, 212] on input "92" at bounding box center [451, 215] width 7 height 7
radio input "true"
click at [435, 232] on div "Resultaten" at bounding box center [319, 242] width 422 height 33
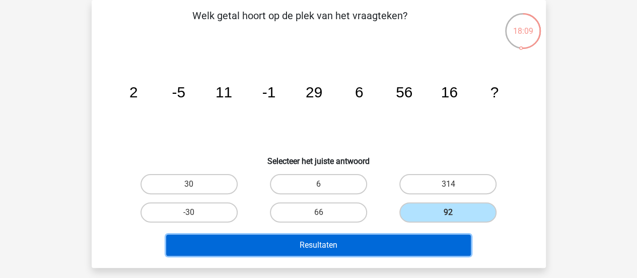
click at [424, 238] on button "Resultaten" at bounding box center [318, 244] width 305 height 21
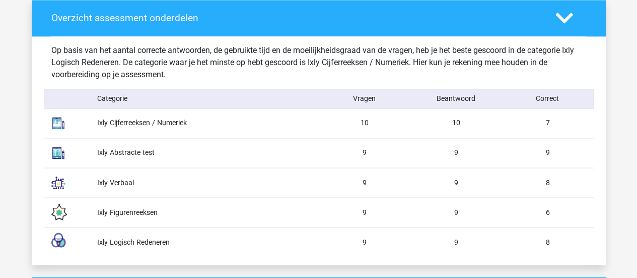
scroll to position [792, 0]
